Goal: Information Seeking & Learning: Learn about a topic

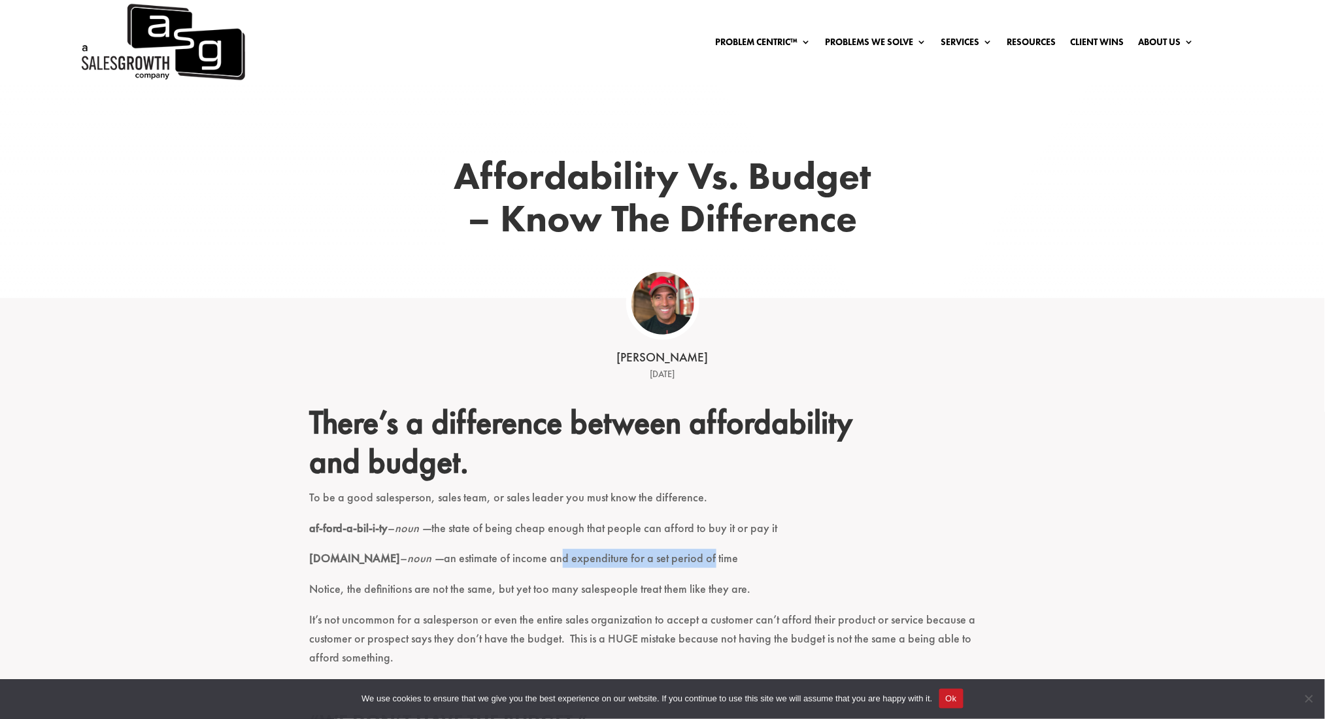
drag, startPoint x: 511, startPoint y: 558, endPoint x: 665, endPoint y: 560, distance: 154.3
click at [665, 560] on p "[DOMAIN_NAME] – noun — an estimate of income and expenditure for a set period o…" at bounding box center [663, 564] width 706 height 31
drag, startPoint x: 323, startPoint y: 560, endPoint x: 391, endPoint y: 566, distance: 68.2
click at [378, 561] on p "[DOMAIN_NAME] – noun — an estimate of income and expenditure for a set period o…" at bounding box center [663, 564] width 706 height 31
click at [515, 571] on p "[DOMAIN_NAME] – noun — an estimate of income and expenditure for a set period o…" at bounding box center [663, 564] width 706 height 31
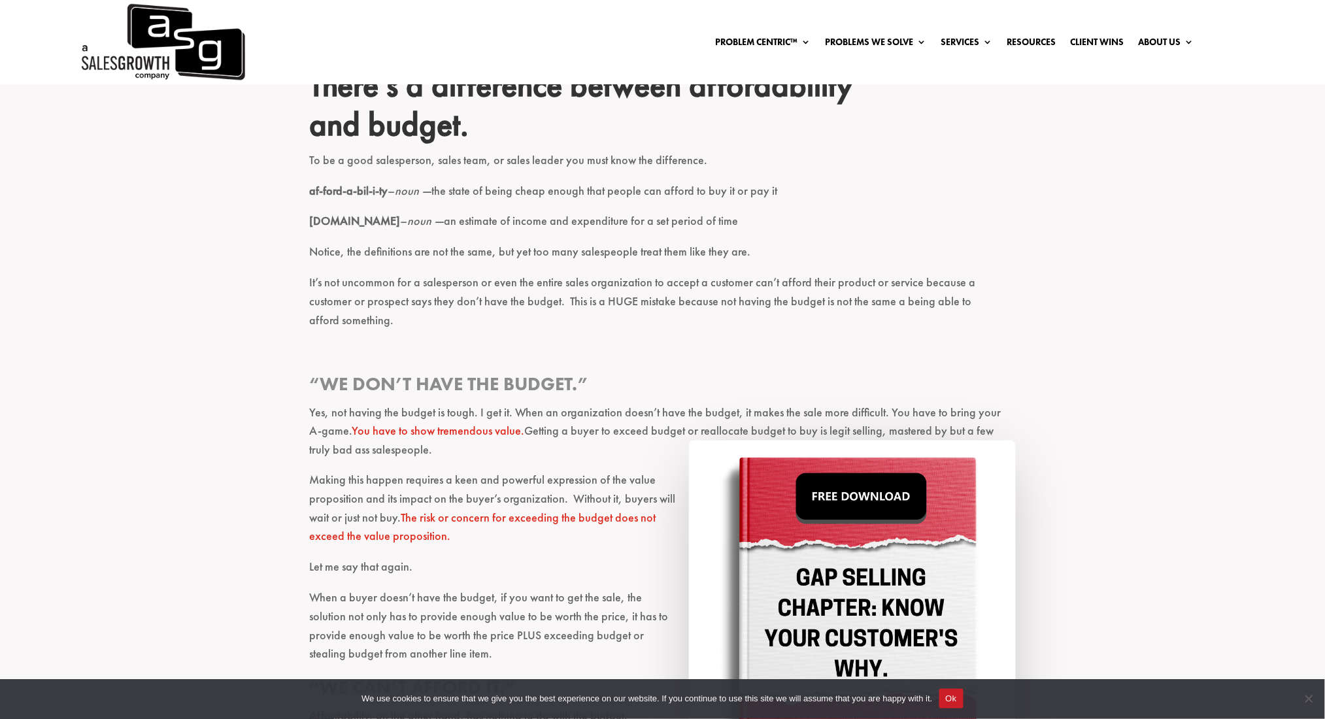
scroll to position [435, 0]
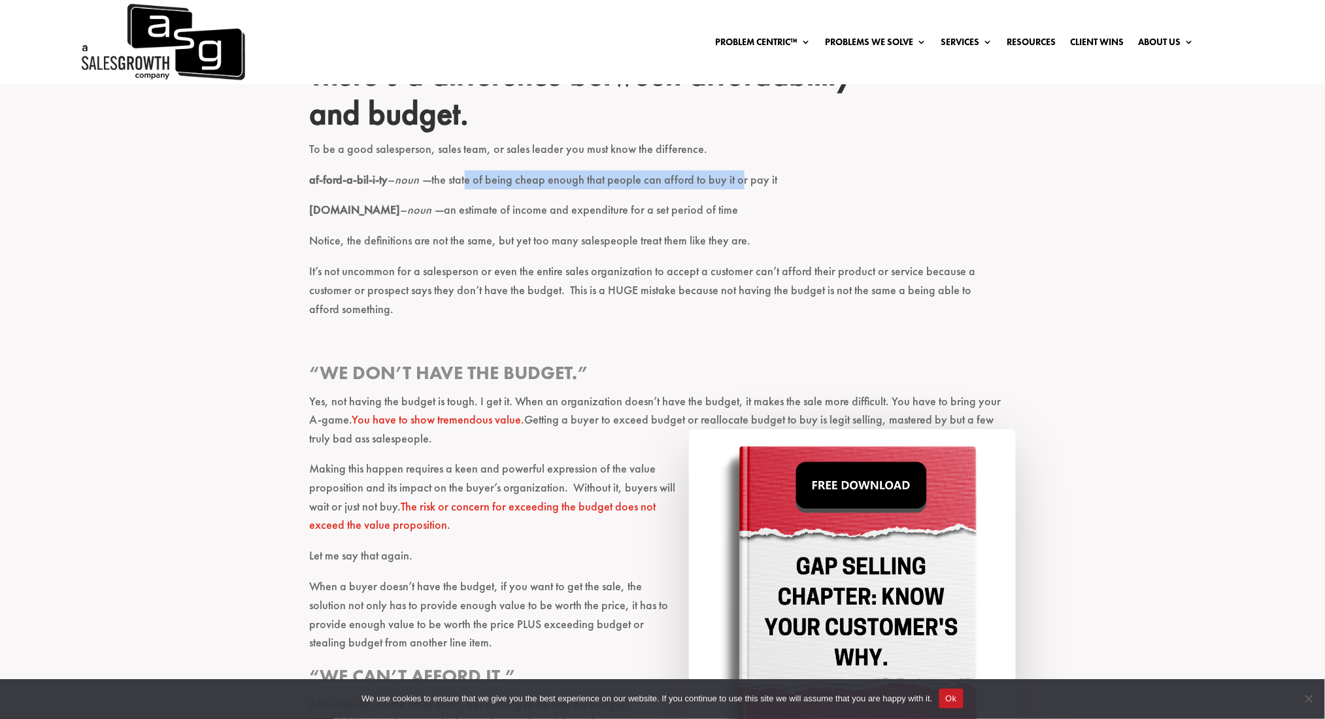
drag, startPoint x: 475, startPoint y: 184, endPoint x: 756, endPoint y: 181, distance: 281.8
click at [746, 181] on p "af-ford-a-bil-i-ty – noun — the state of being cheap enough that people can aff…" at bounding box center [663, 186] width 706 height 31
click at [785, 181] on p "af-ford-a-bil-i-ty – noun — the state of being cheap enough that people can aff…" at bounding box center [663, 186] width 706 height 31
drag, startPoint x: 416, startPoint y: 212, endPoint x: 562, endPoint y: 207, distance: 146.5
click at [562, 207] on p "[DOMAIN_NAME] – noun — an estimate of income and expenditure for a set period o…" at bounding box center [663, 216] width 706 height 31
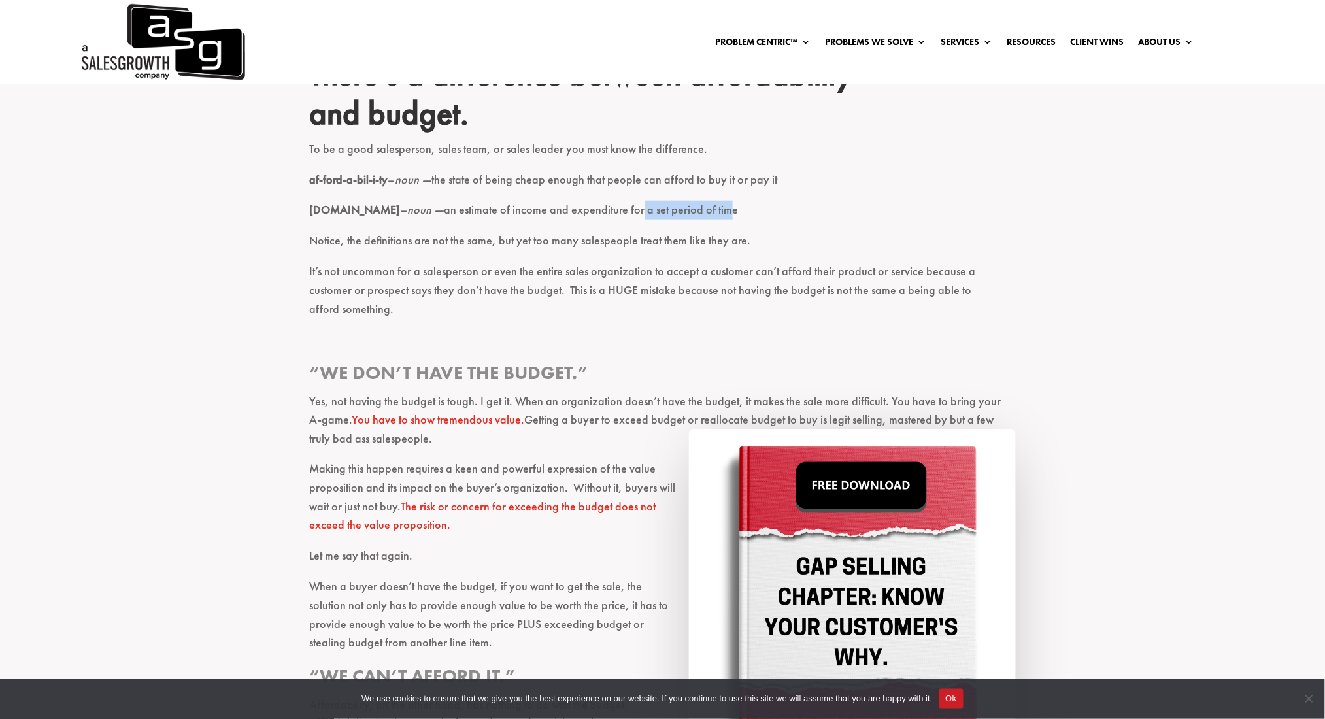
drag, startPoint x: 593, startPoint y: 207, endPoint x: 681, endPoint y: 207, distance: 88.3
click at [680, 207] on p "[DOMAIN_NAME] – noun — an estimate of income and expenditure for a set period o…" at bounding box center [663, 216] width 706 height 31
drag, startPoint x: 399, startPoint y: 234, endPoint x: 530, endPoint y: 235, distance: 130.1
click at [530, 235] on p "Notice, the definitions are not the same, but yet too many salespeople treat th…" at bounding box center [663, 246] width 706 height 31
drag, startPoint x: 571, startPoint y: 239, endPoint x: 724, endPoint y: 241, distance: 152.3
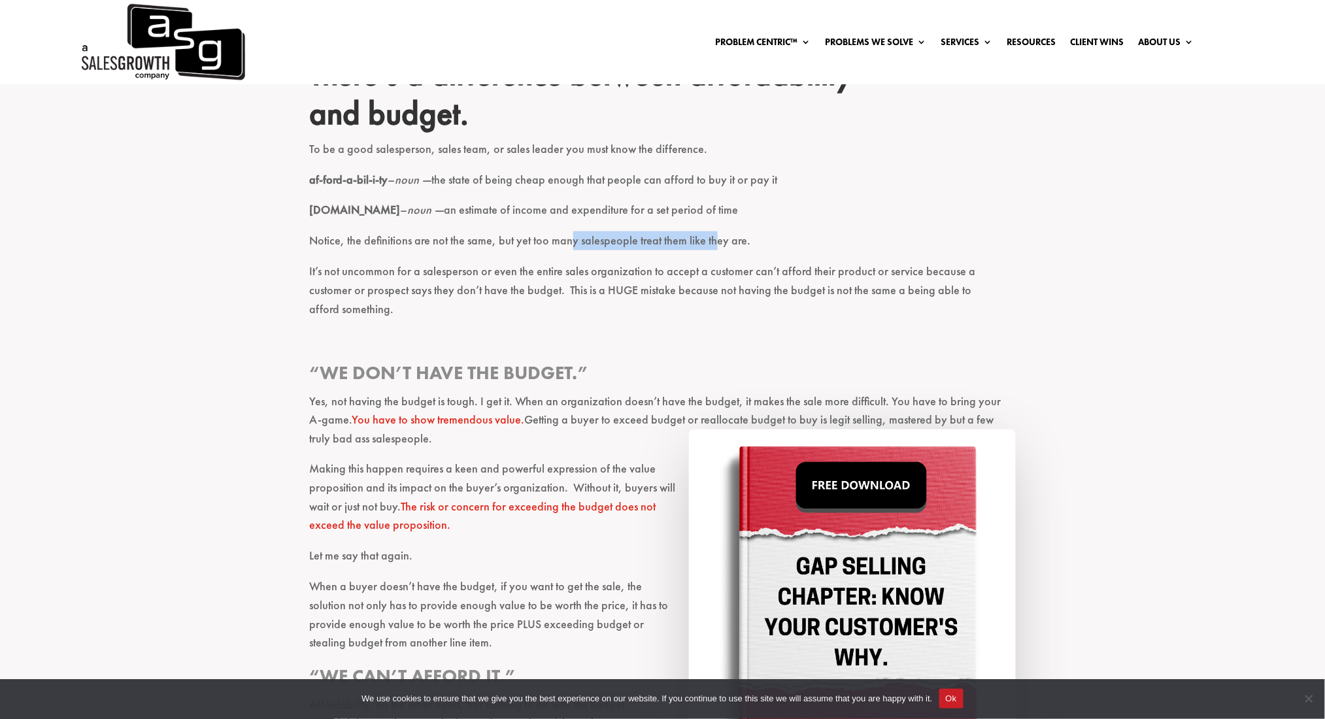
click at [724, 241] on p "Notice, the definitions are not the same, but yet too many salespeople treat th…" at bounding box center [663, 246] width 706 height 31
click at [773, 246] on p "Notice, the definitions are not the same, but yet too many salespeople treat th…" at bounding box center [663, 246] width 706 height 31
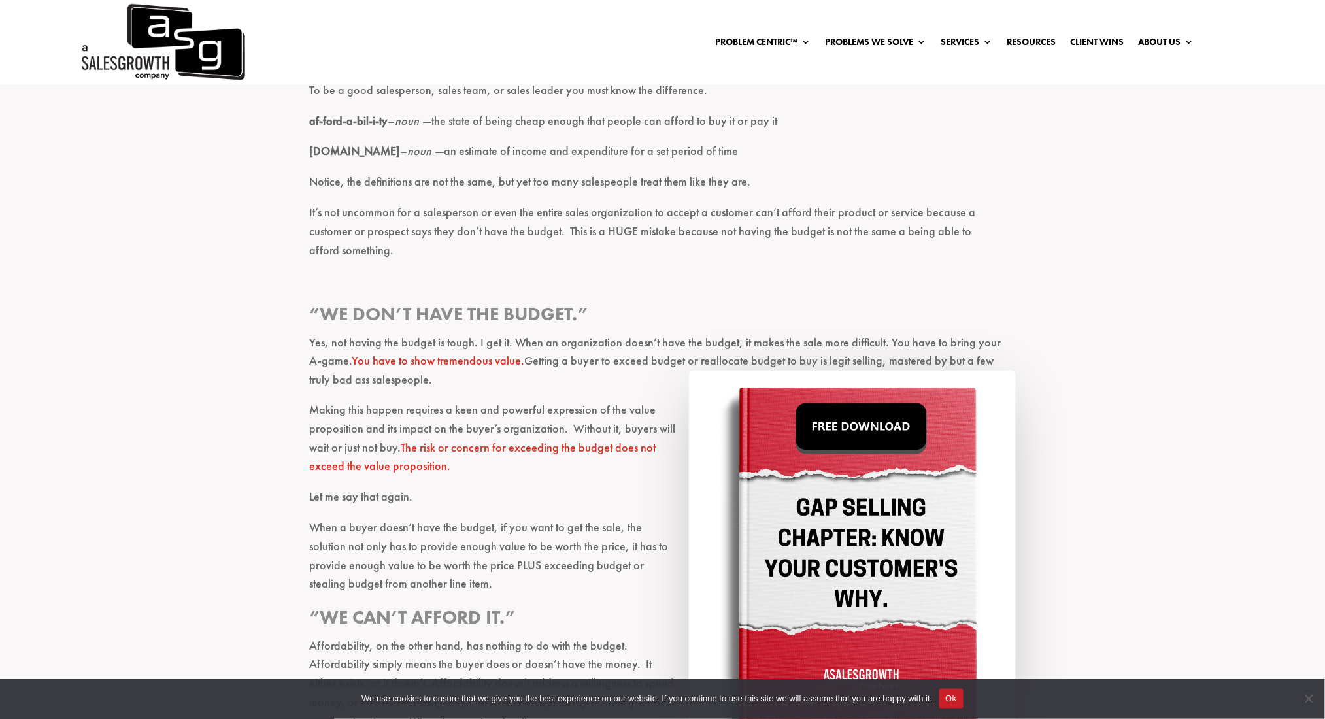
scroll to position [523, 0]
